Goal: Information Seeking & Learning: Learn about a topic

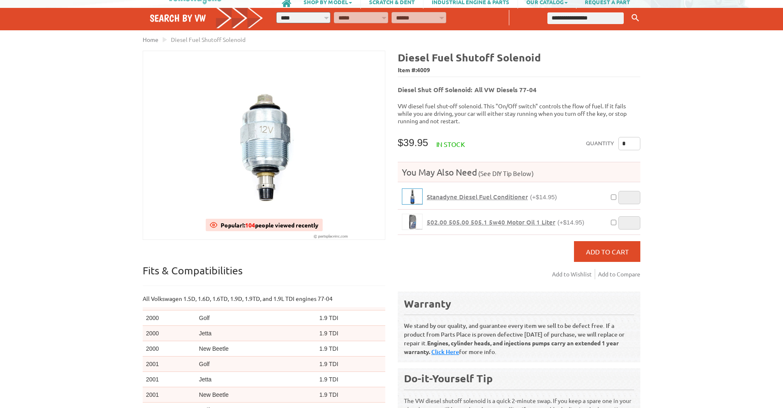
scroll to position [51, 0]
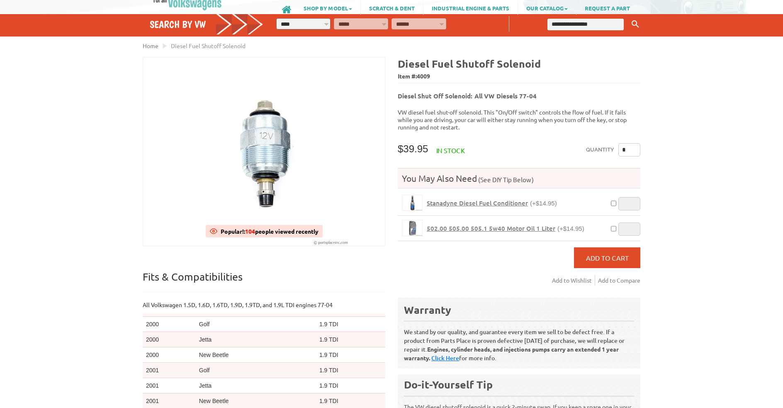
click at [425, 77] on span "4009" at bounding box center [423, 75] width 13 height 7
click at [476, 70] on span "Item #: 4009" at bounding box center [519, 76] width 243 height 12
click at [524, 115] on p "VW diesel fuel shut-off solenoid. This "On/Off switch" controls the flow of fue…" at bounding box center [519, 119] width 243 height 22
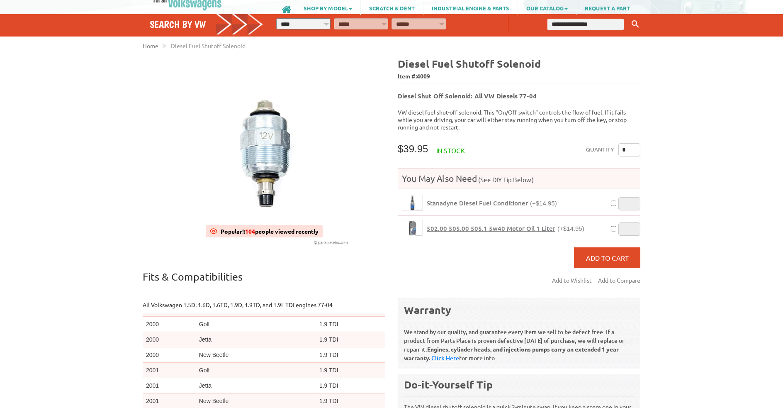
click at [550, 112] on p "VW diesel fuel shut-off solenoid. This "On/Off switch" controls the flow of fue…" at bounding box center [519, 119] width 243 height 22
click at [523, 114] on p "VW diesel fuel shut-off solenoid. This "On/Off switch" controls the flow of fue…" at bounding box center [519, 119] width 243 height 22
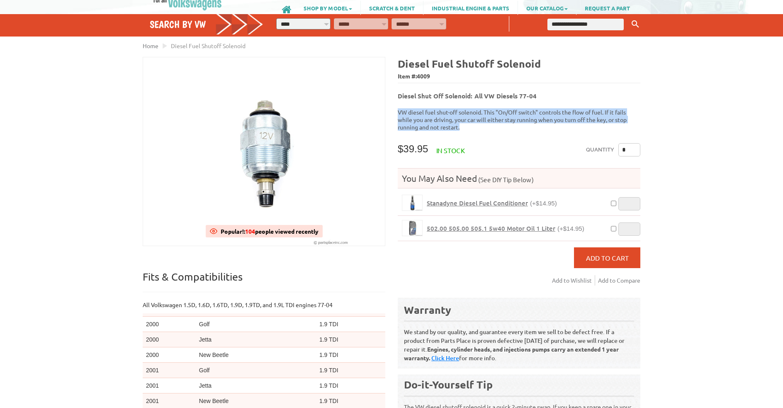
click at [523, 114] on p "VW diesel fuel shut-off solenoid. This "On/Off switch" controls the flow of fue…" at bounding box center [519, 119] width 243 height 22
click at [498, 117] on p "VW diesel fuel shut-off solenoid. This "On/Off switch" controls the flow of fue…" at bounding box center [519, 119] width 243 height 22
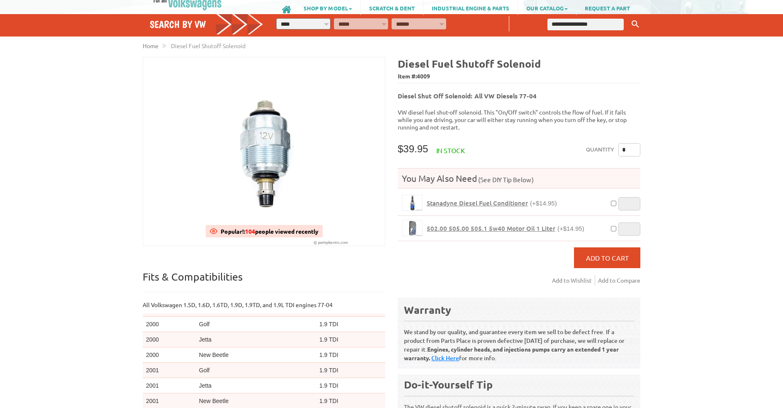
click at [510, 175] on span "(See DIY Tip Below)" at bounding box center [505, 179] width 57 height 8
click at [509, 168] on div "You May Also Need (See DIY Tip Below)" at bounding box center [519, 178] width 243 height 20
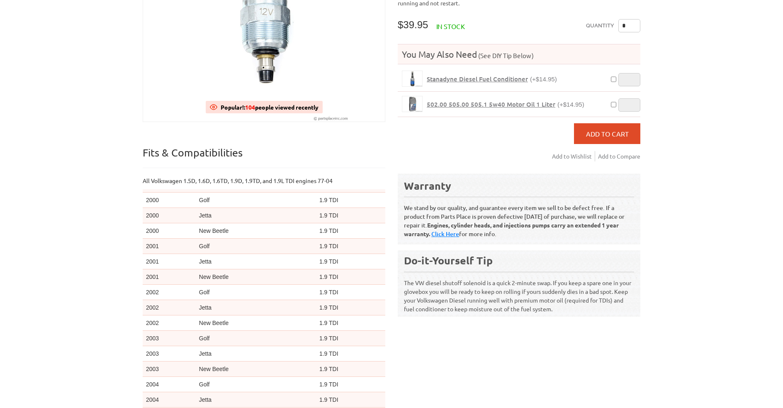
scroll to position [176, 0]
click at [480, 297] on p "The VW diesel shutoff solenoid is a quick 2-minute swap. If you keep a spare on…" at bounding box center [519, 292] width 230 height 42
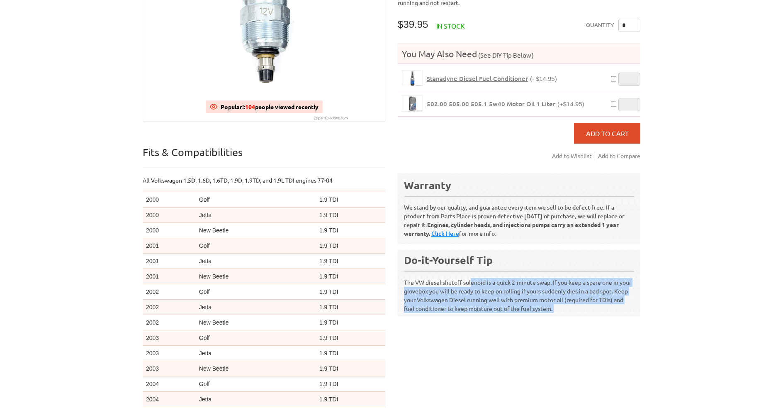
click at [480, 297] on p "The VW diesel shutoff solenoid is a quick 2-minute swap. If you keep a spare on…" at bounding box center [519, 292] width 230 height 42
click at [496, 296] on p "The VW diesel shutoff solenoid is a quick 2-minute swap. If you keep a spare on…" at bounding box center [519, 292] width 230 height 42
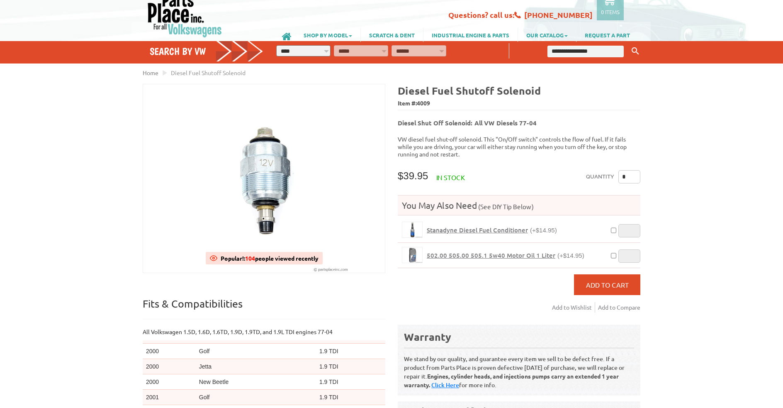
scroll to position [10, 0]
